Goal: Information Seeking & Learning: Stay updated

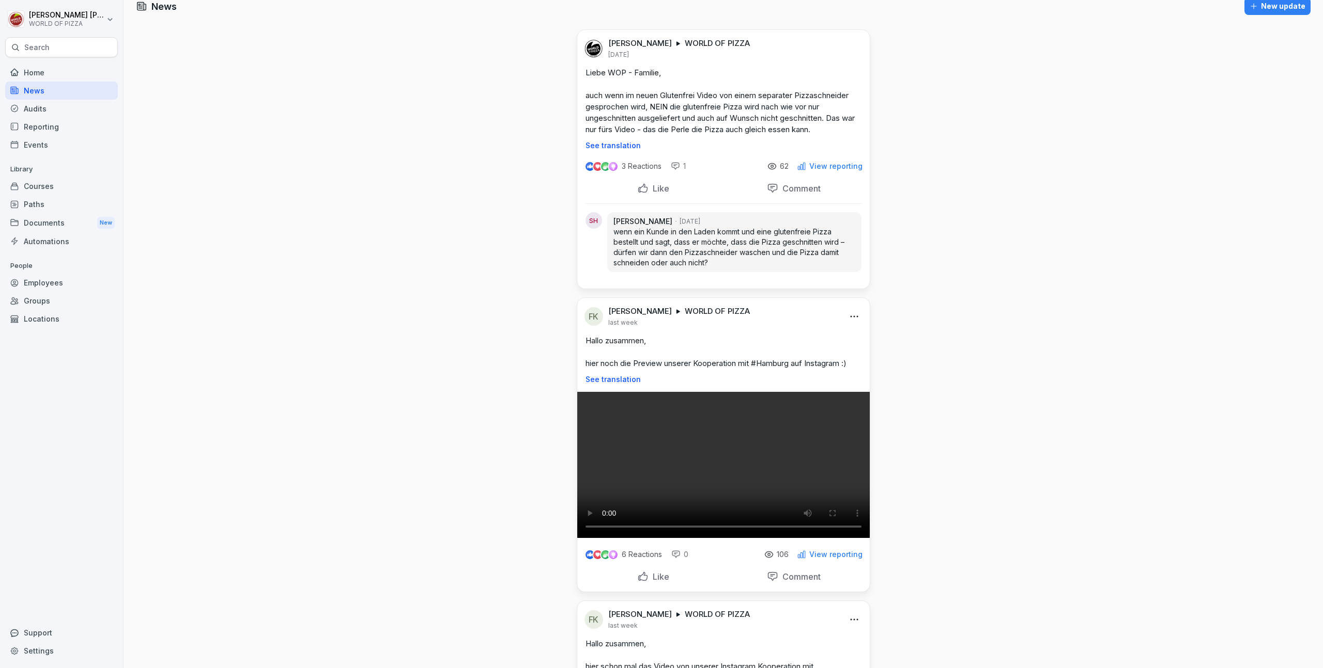
scroll to position [19, 0]
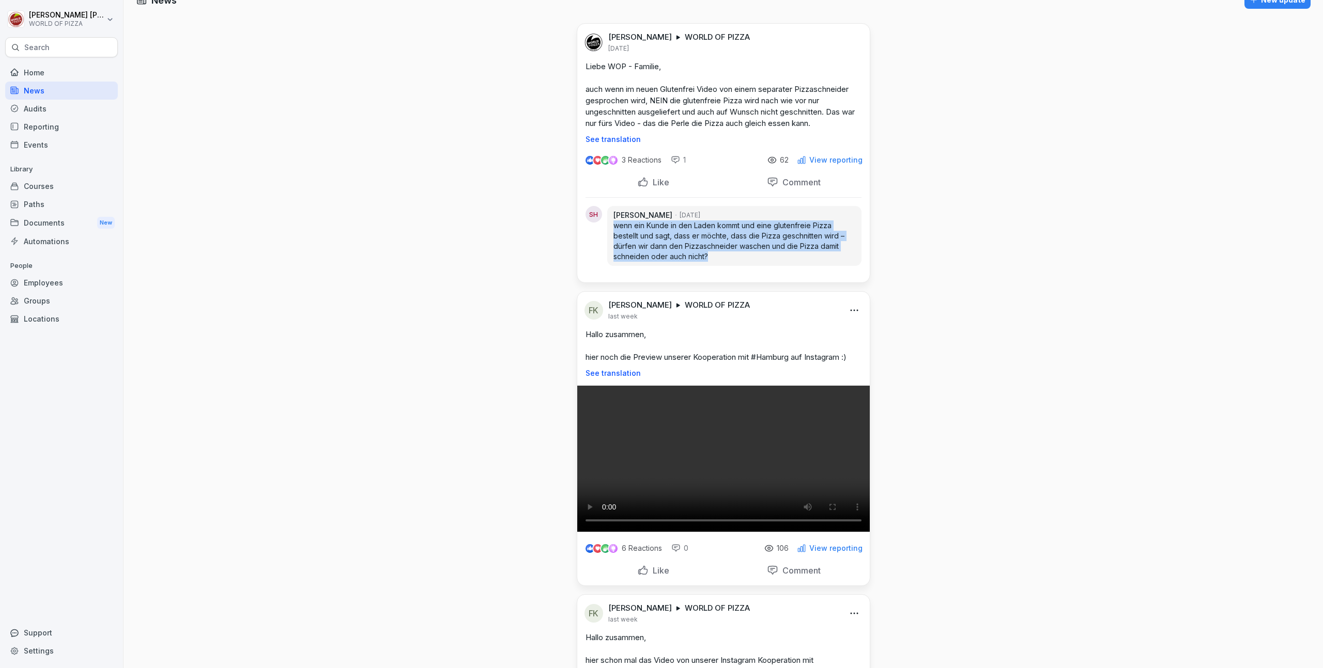
drag, startPoint x: 720, startPoint y: 255, endPoint x: 607, endPoint y: 227, distance: 117.0
click at [607, 227] on div "[PERSON_NAME] [DATE] wenn ein Kunde in den Laden kommt und eine glutenfreie Piz…" at bounding box center [734, 236] width 254 height 60
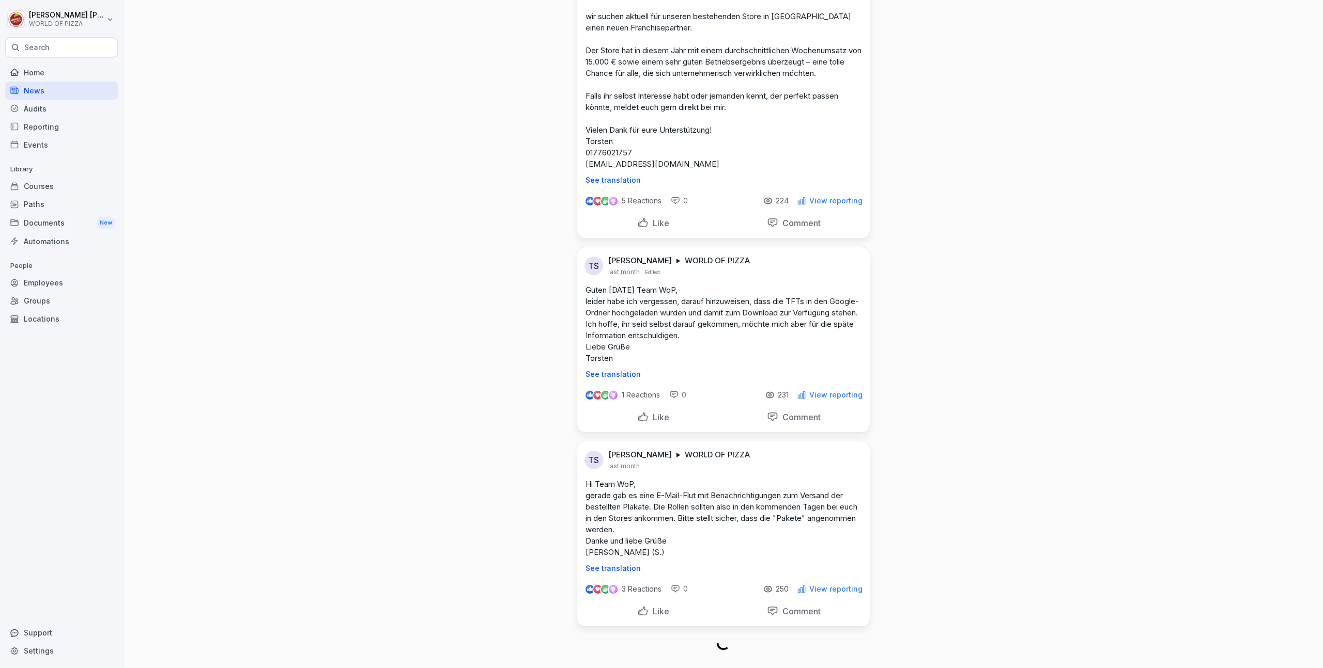
scroll to position [2935, 0]
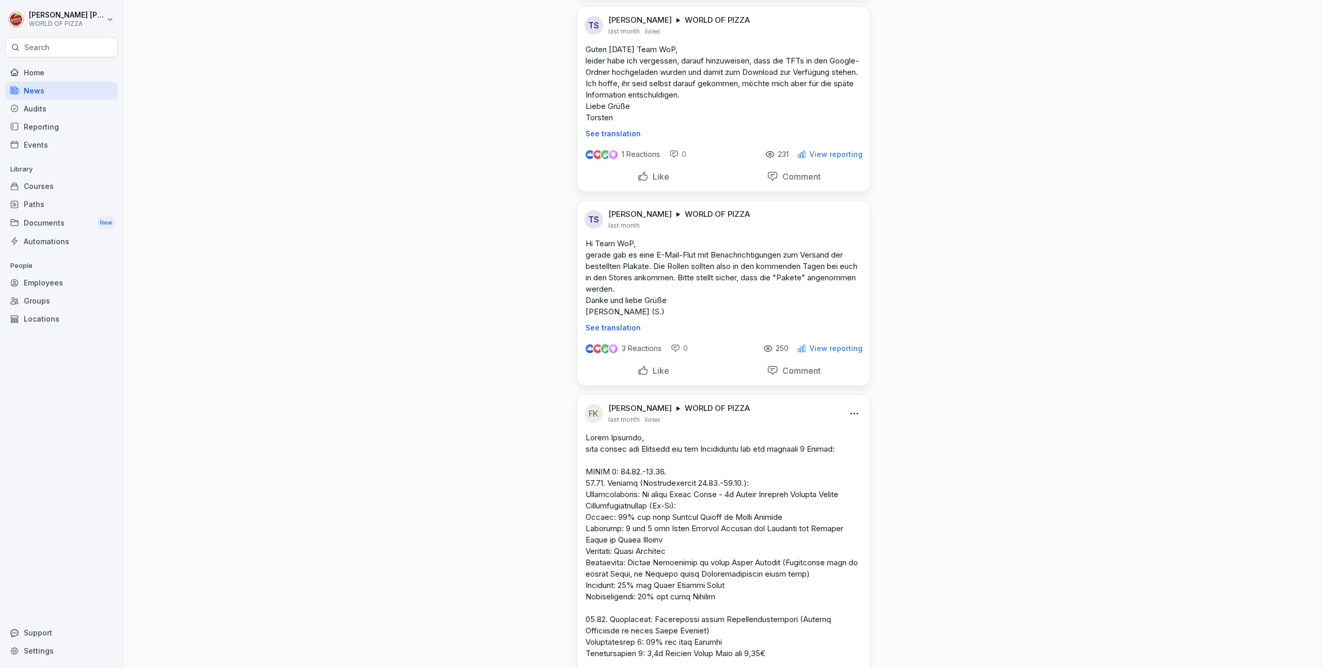
drag, startPoint x: 583, startPoint y: 121, endPoint x: 810, endPoint y: 426, distance: 379.5
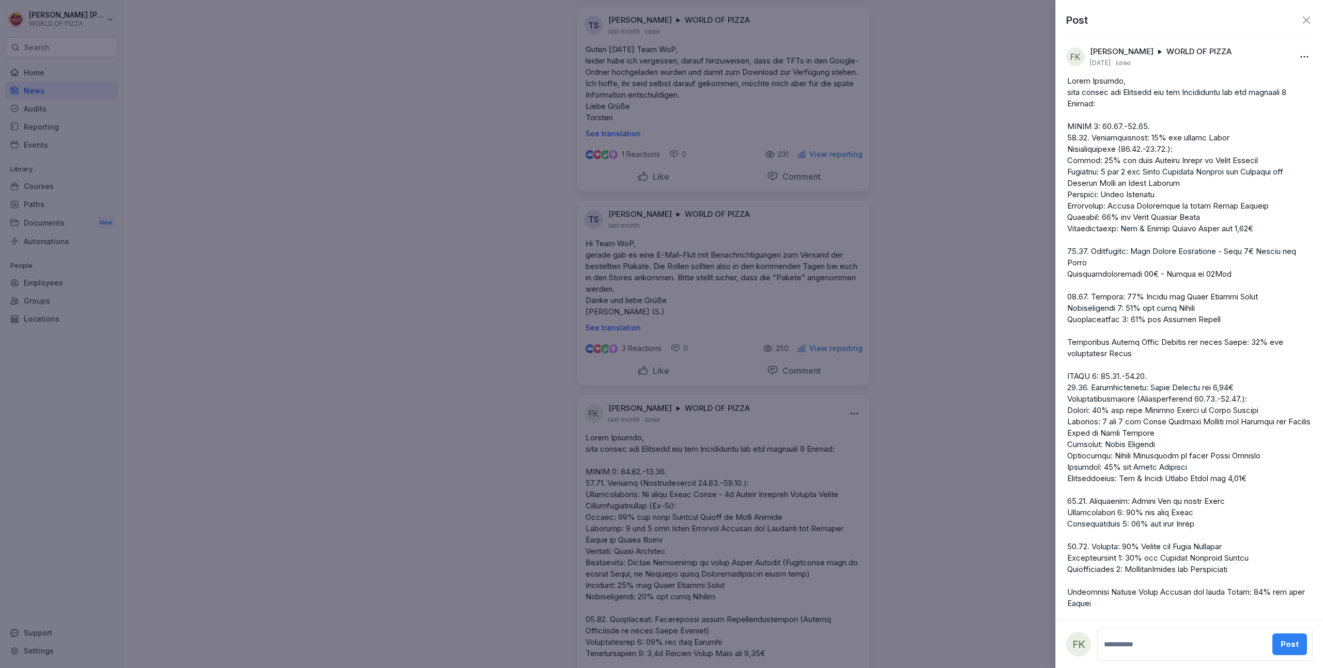
copy div "LOREM 4: 31.59.-79.36. 46.91. Ipsumdolorsita: 47% con adipis Elits Doeiusmodtem…"
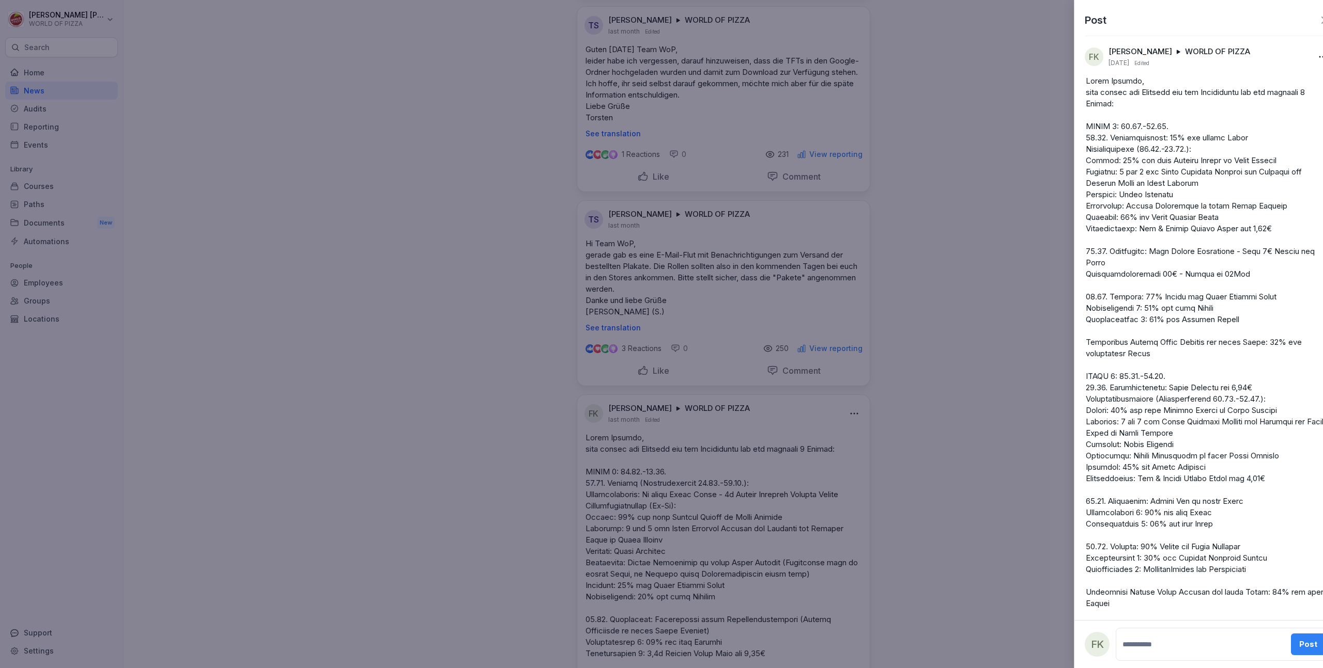
click at [885, 190] on div at bounding box center [661, 334] width 1323 height 668
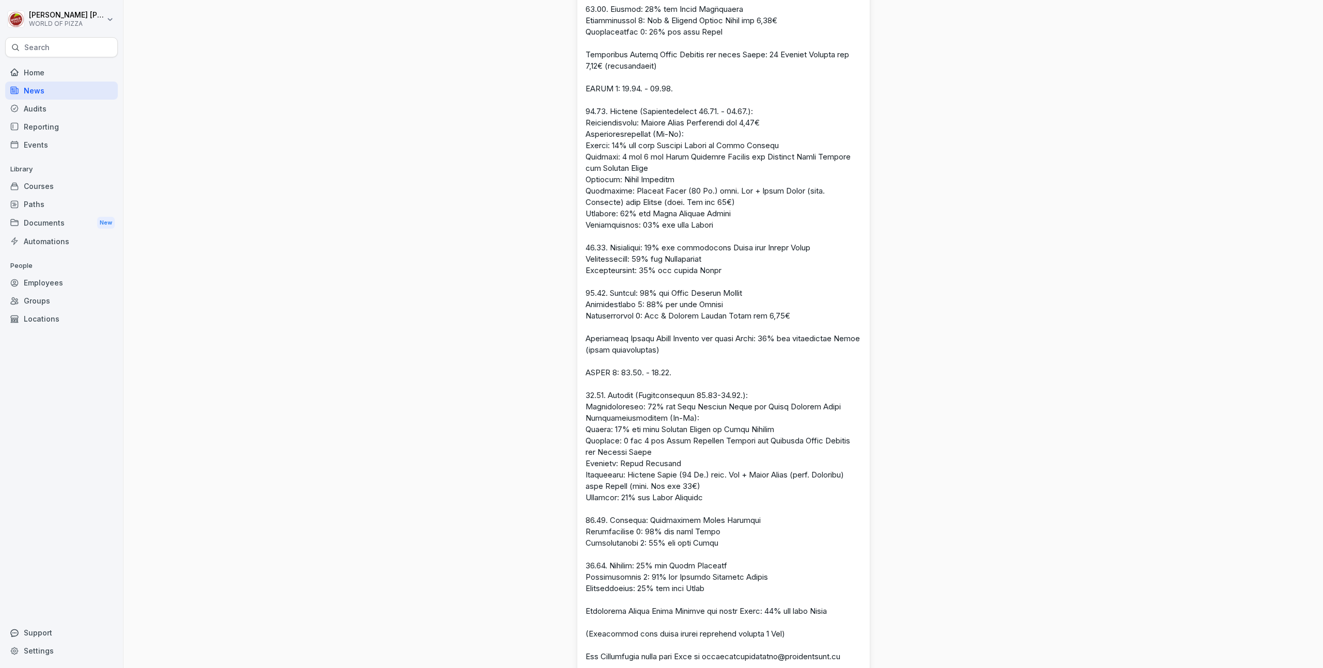
scroll to position [4847, 0]
